Goal: Task Accomplishment & Management: Use online tool/utility

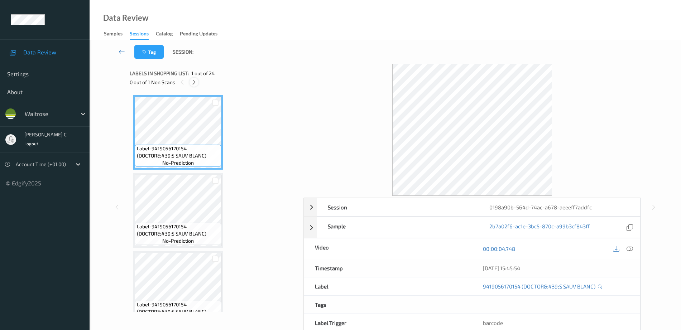
click at [192, 81] on icon at bounding box center [194, 82] width 6 height 6
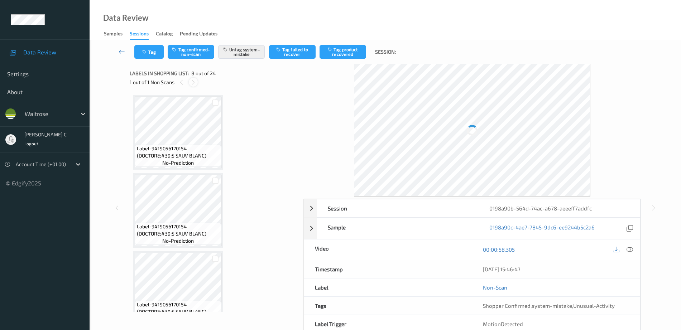
scroll to position [472, 0]
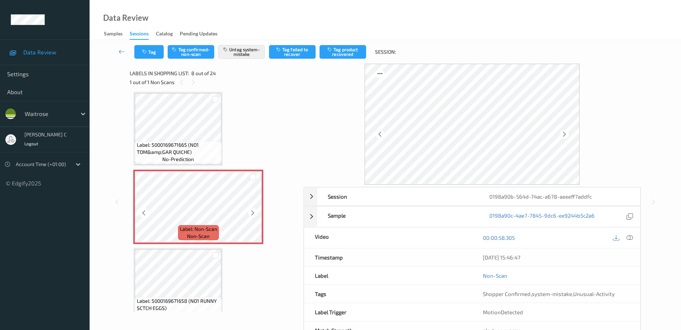
click at [249, 213] on div at bounding box center [252, 213] width 9 height 9
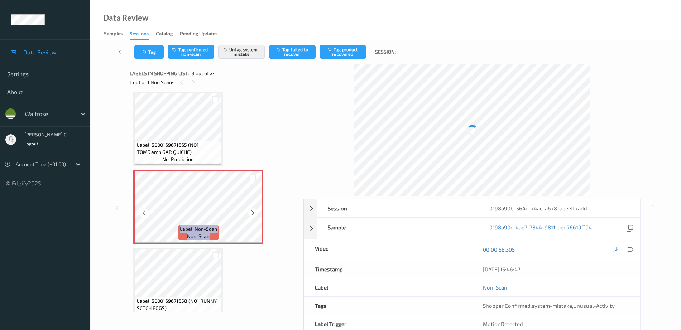
click at [249, 213] on div at bounding box center [252, 213] width 9 height 9
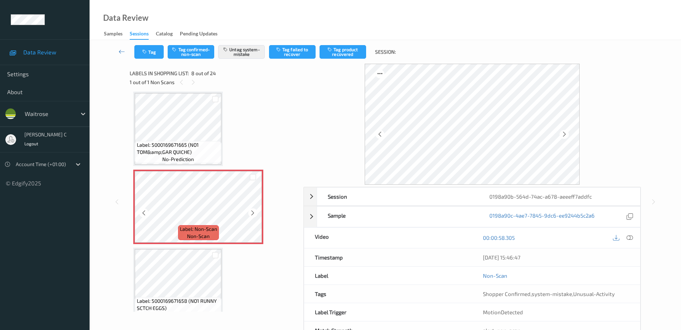
click at [249, 213] on div at bounding box center [252, 213] width 9 height 9
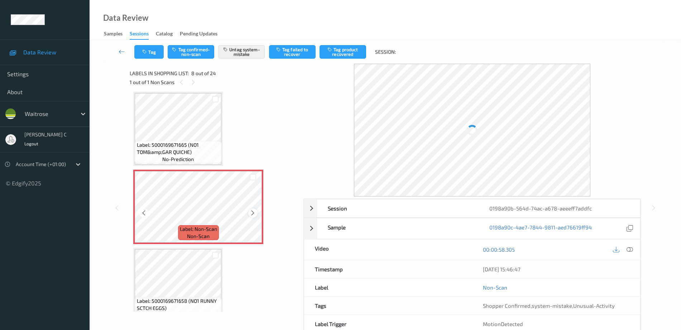
click at [252, 211] on icon at bounding box center [253, 213] width 6 height 6
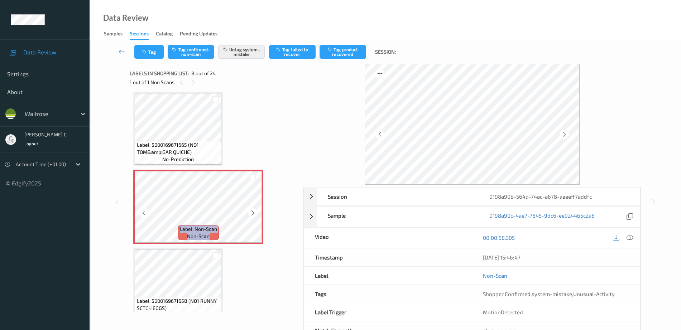
click at [252, 211] on icon at bounding box center [253, 213] width 6 height 6
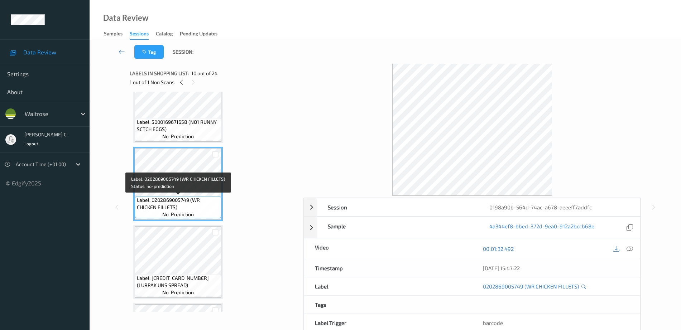
scroll to position [517, 0]
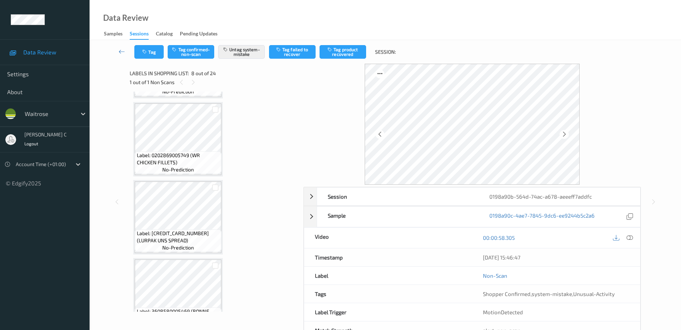
click at [161, 246] on div "Label: [CREDIT_CARD_NUMBER] (LURPAK UNS SPREAD) no-prediction" at bounding box center [178, 241] width 87 height 22
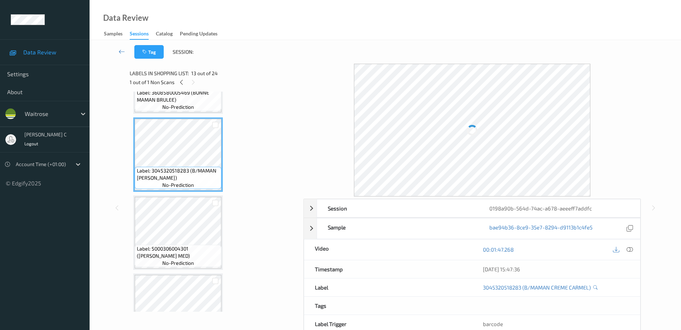
scroll to position [920, 0]
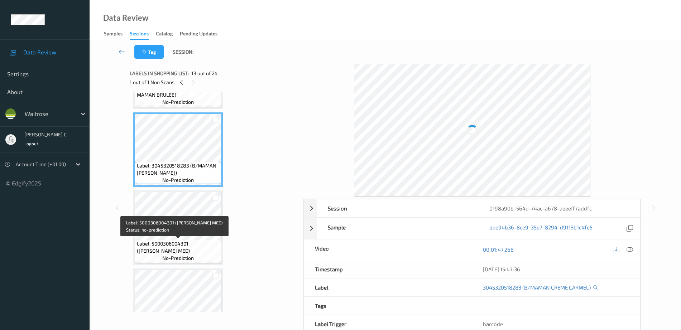
click at [185, 249] on span "Label: 5000306004301 ([PERSON_NAME] MED)" at bounding box center [178, 247] width 83 height 14
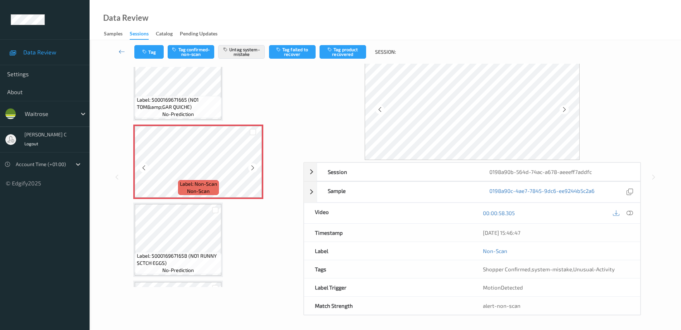
scroll to position [25, 0]
click at [251, 168] on icon at bounding box center [253, 168] width 6 height 6
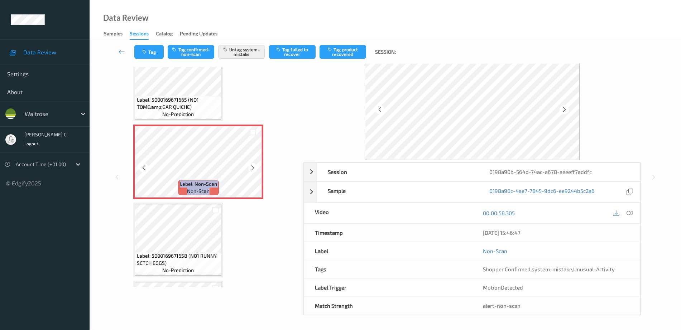
click at [251, 168] on icon at bounding box center [253, 168] width 6 height 6
click at [632, 215] on icon at bounding box center [630, 213] width 6 height 6
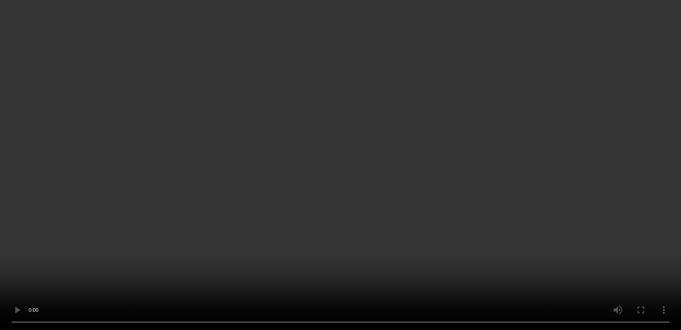
scroll to position [448, 0]
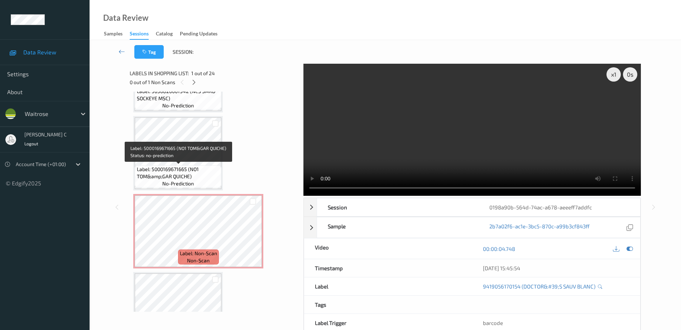
click at [187, 187] on span "no-prediction" at bounding box center [178, 183] width 32 height 7
